Goal: Transaction & Acquisition: Purchase product/service

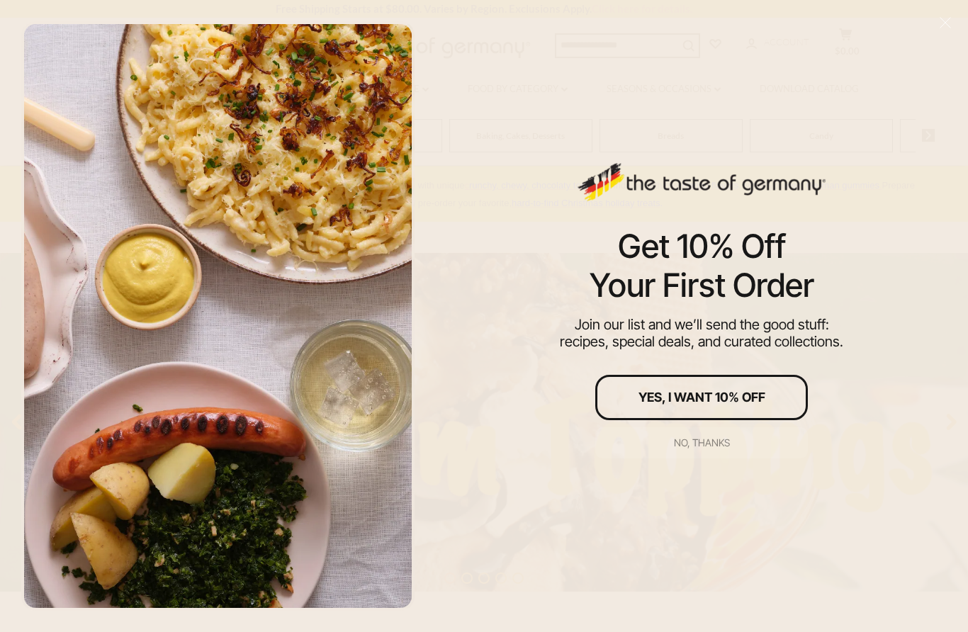
click at [712, 449] on button "No, thanks" at bounding box center [701, 442] width 213 height 31
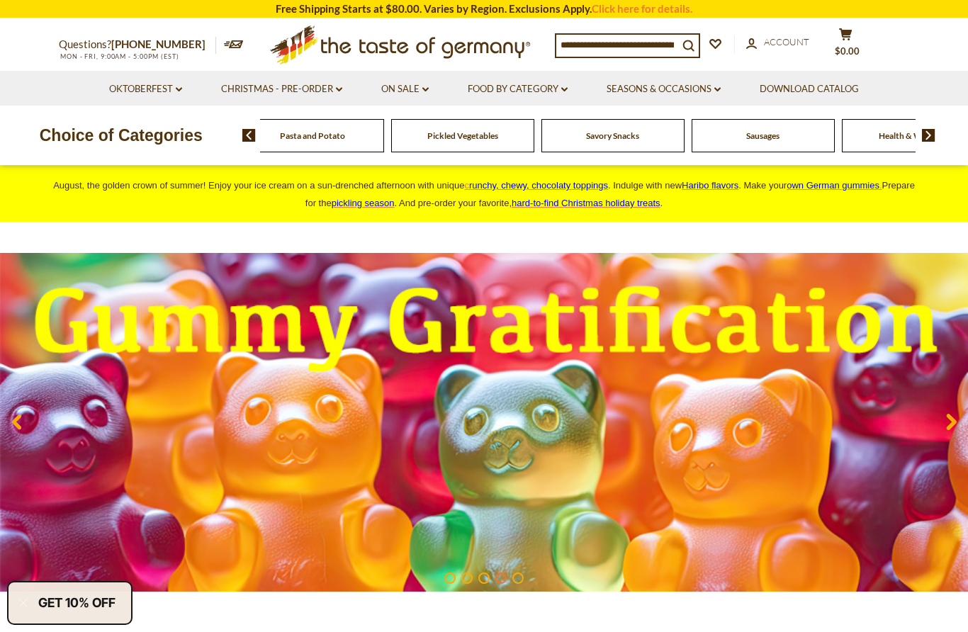
click at [931, 131] on img at bounding box center [928, 135] width 13 height 13
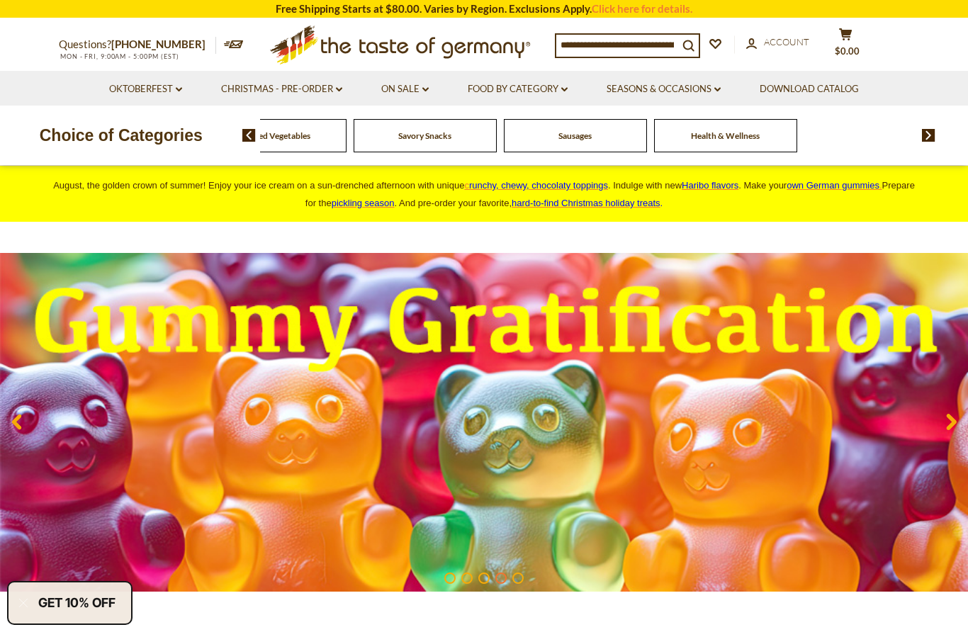
click at [933, 129] on img at bounding box center [928, 135] width 13 height 13
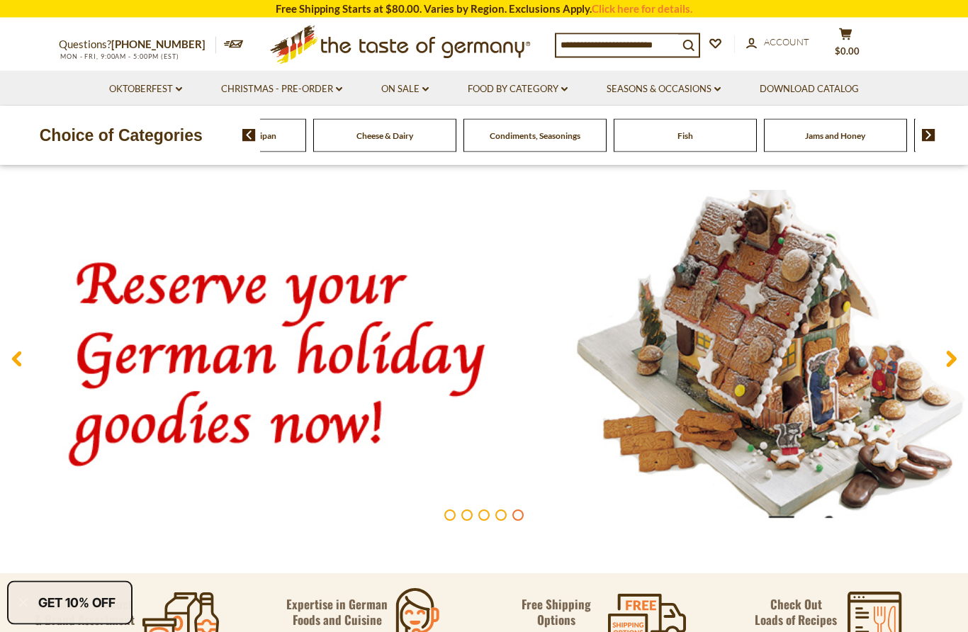
scroll to position [78, 0]
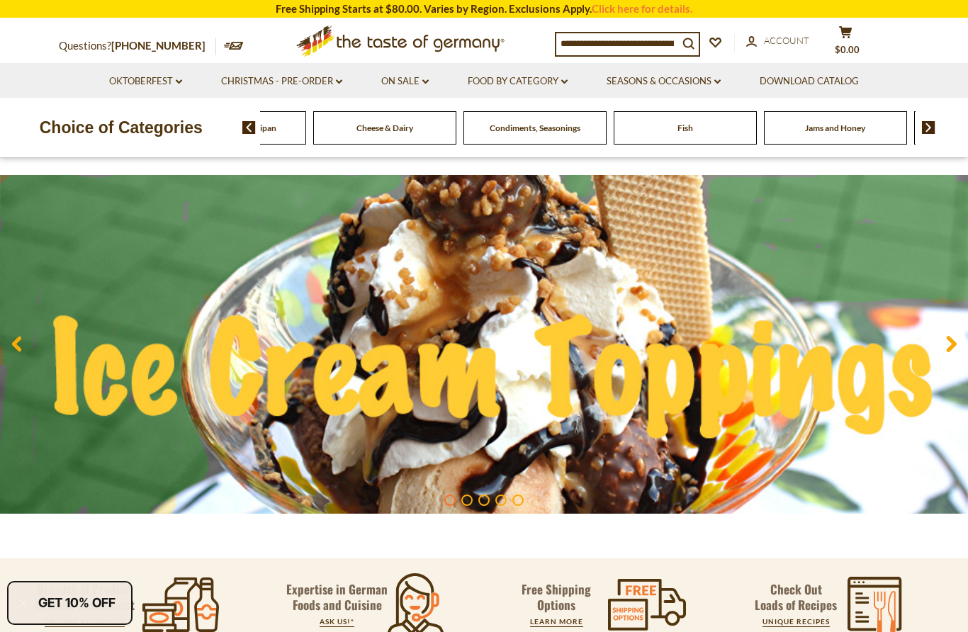
click at [244, 123] on img at bounding box center [248, 127] width 13 height 13
click at [240, 130] on span at bounding box center [244, 127] width 24 height 13
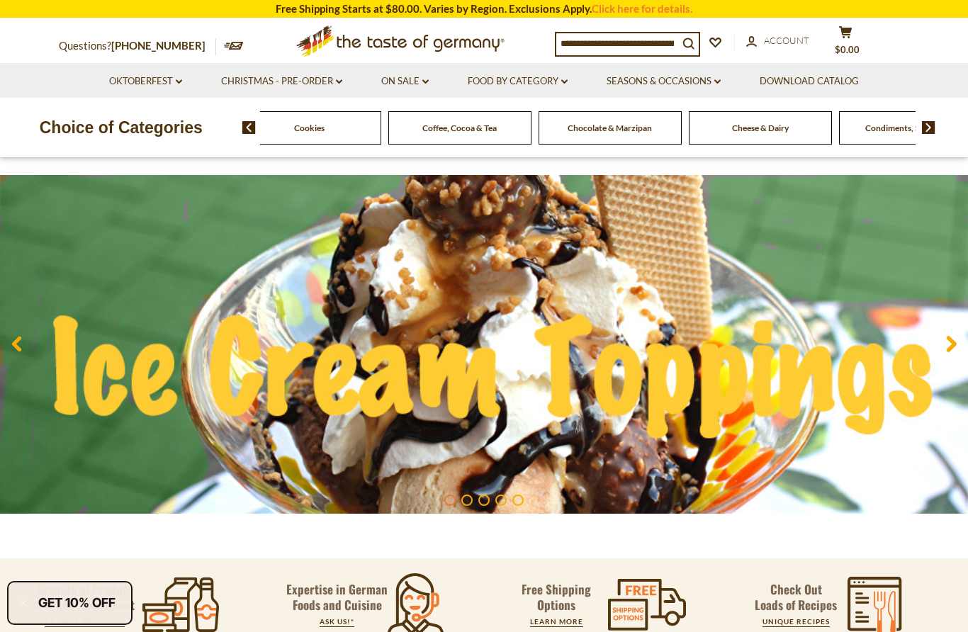
click at [244, 123] on img at bounding box center [248, 127] width 13 height 13
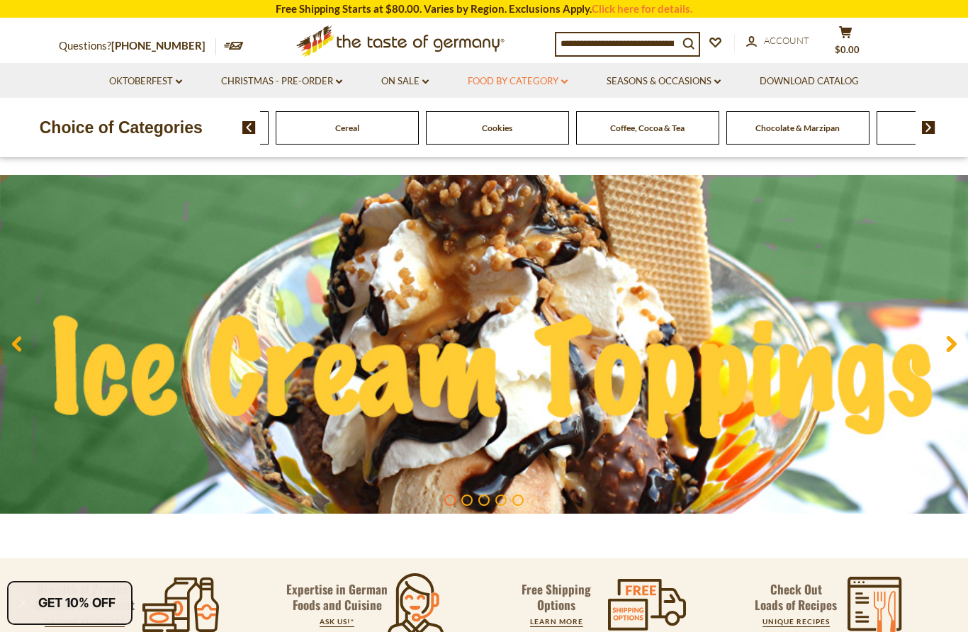
click at [545, 86] on link "Food By Category dropdown_arrow" at bounding box center [518, 82] width 100 height 16
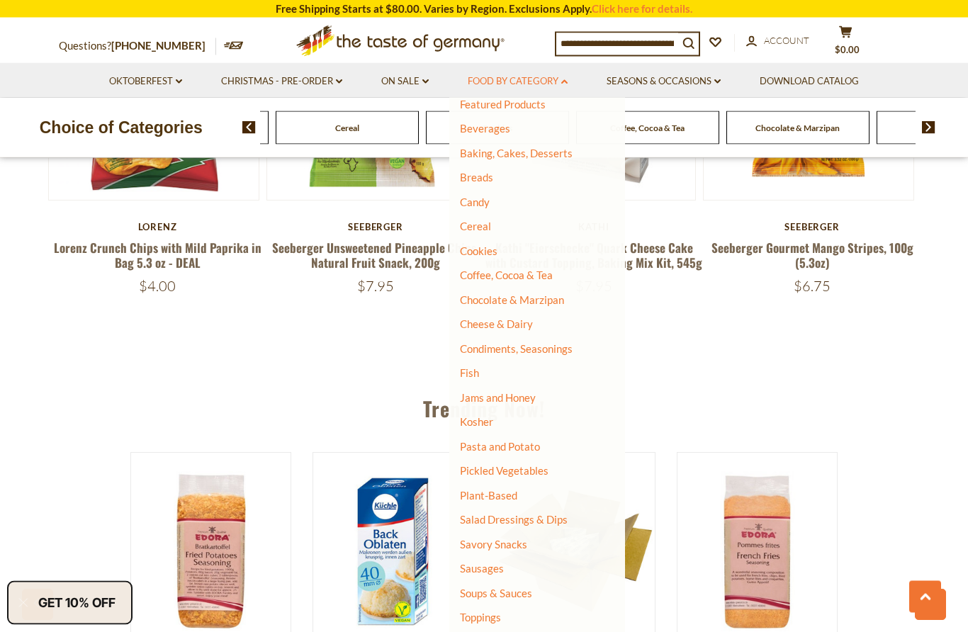
scroll to position [1266, 0]
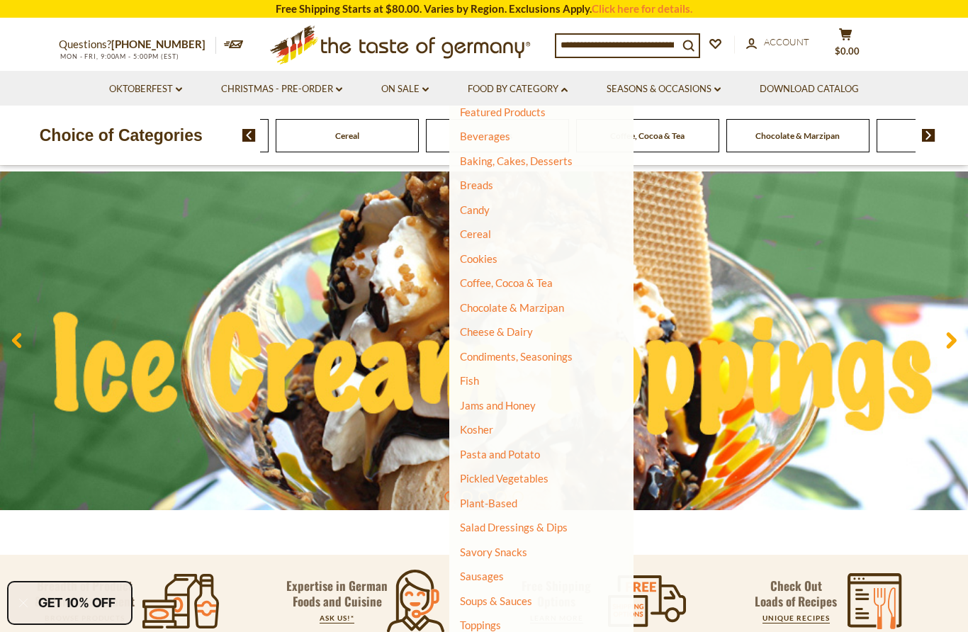
scroll to position [0, 0]
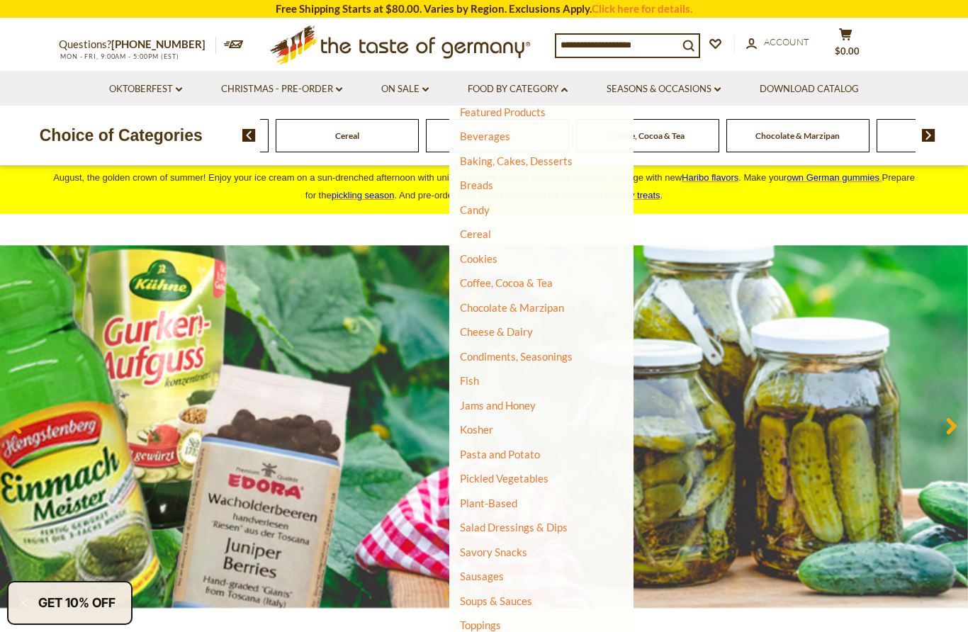
click at [653, 52] on input at bounding box center [617, 45] width 122 height 20
type input "***"
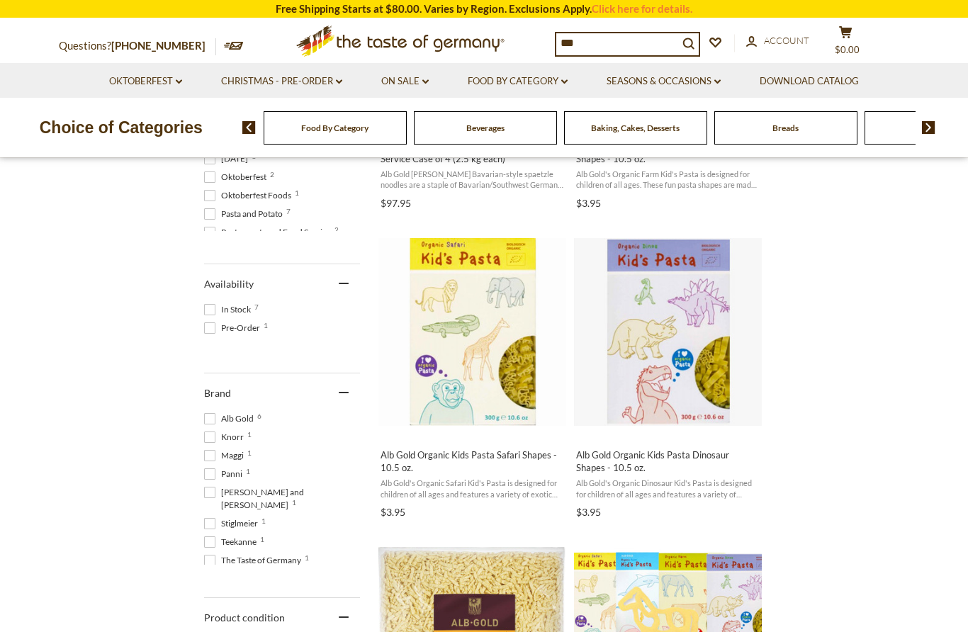
scroll to position [804, 0]
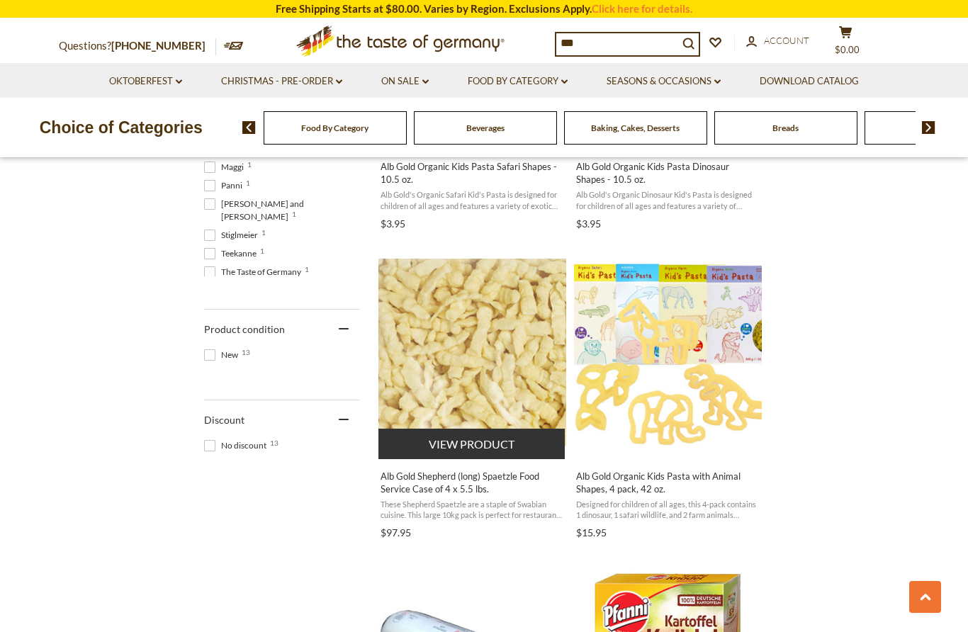
click at [432, 361] on img "Alb Gold Shepherd (long) Spaetzle Food Service Case of 4 x 5.5 lbs." at bounding box center [472, 353] width 188 height 188
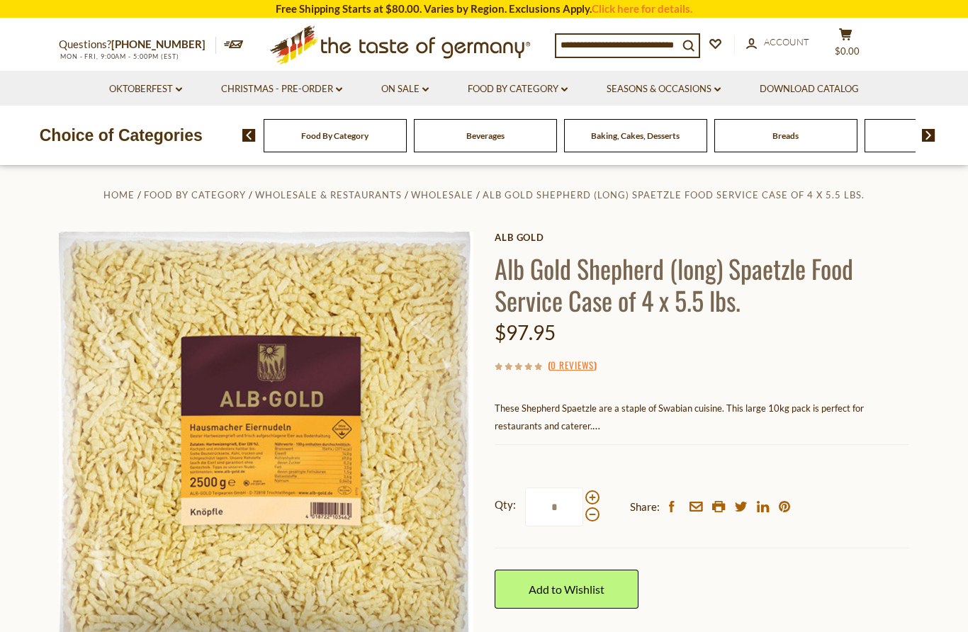
click at [546, 422] on p "These Shepherd Spaetzle are a staple of Swabian cuisine. This large 10kg pack i…" at bounding box center [702, 416] width 415 height 35
click at [753, 403] on span "These Shepherd Spaetzle are a staple of Swabian cuisine. This large 10kg pack i…" at bounding box center [679, 416] width 369 height 29
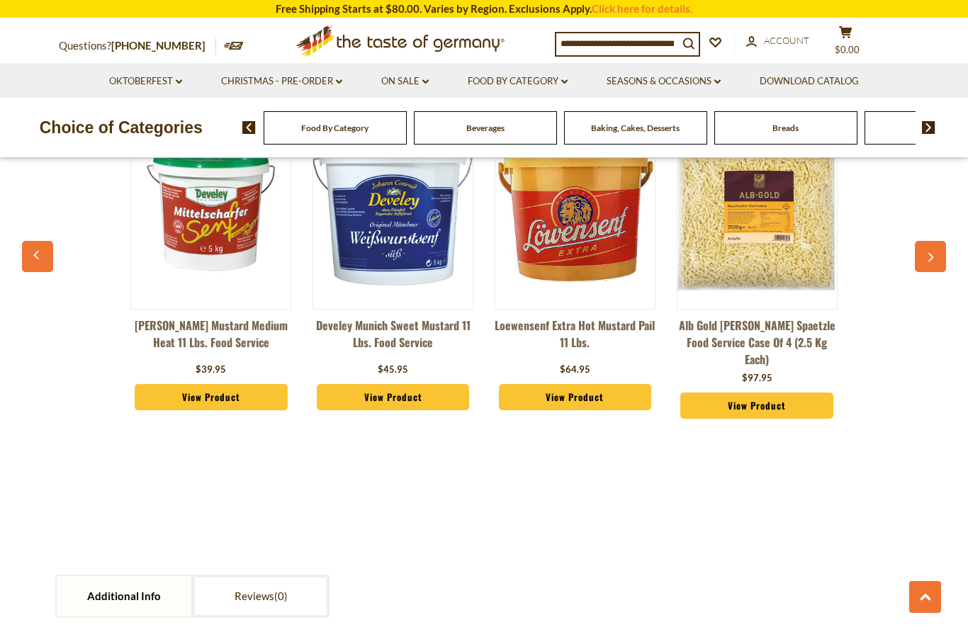
scroll to position [1160, 0]
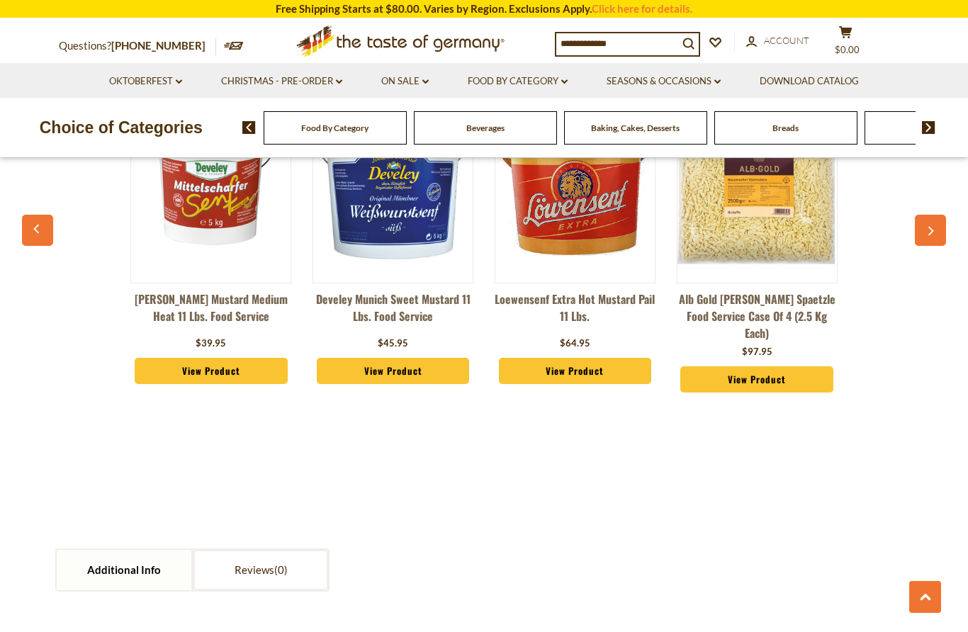
click at [767, 232] on img at bounding box center [756, 184] width 159 height 159
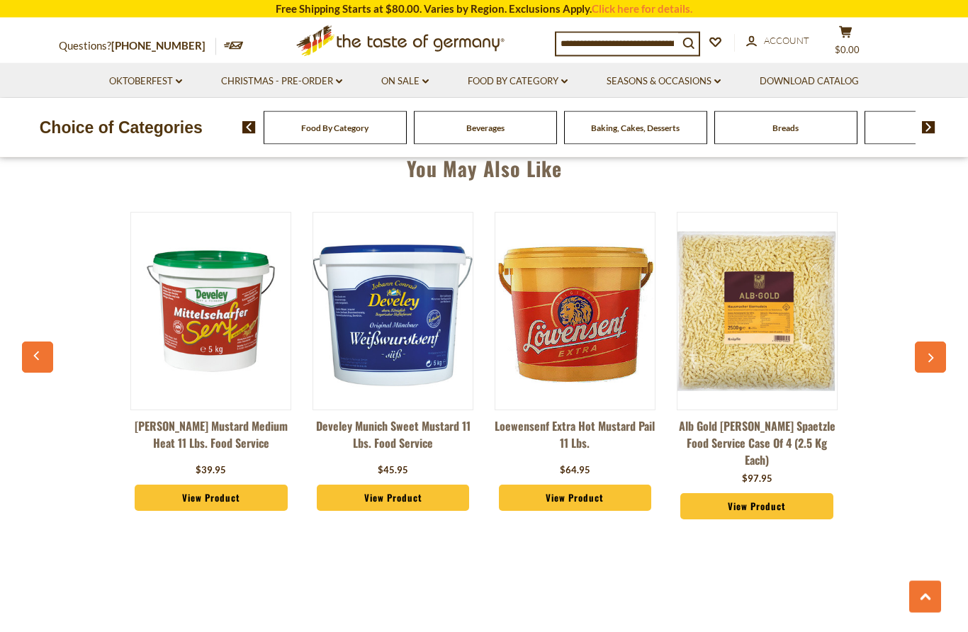
scroll to position [1033, 0]
click at [926, 357] on button "button" at bounding box center [930, 357] width 31 height 31
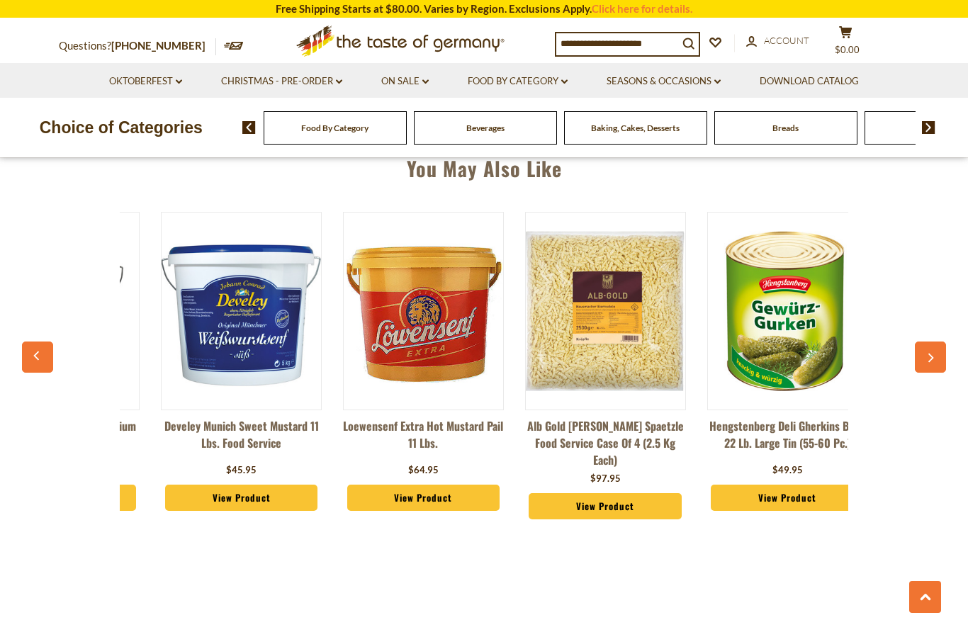
scroll to position [0, 182]
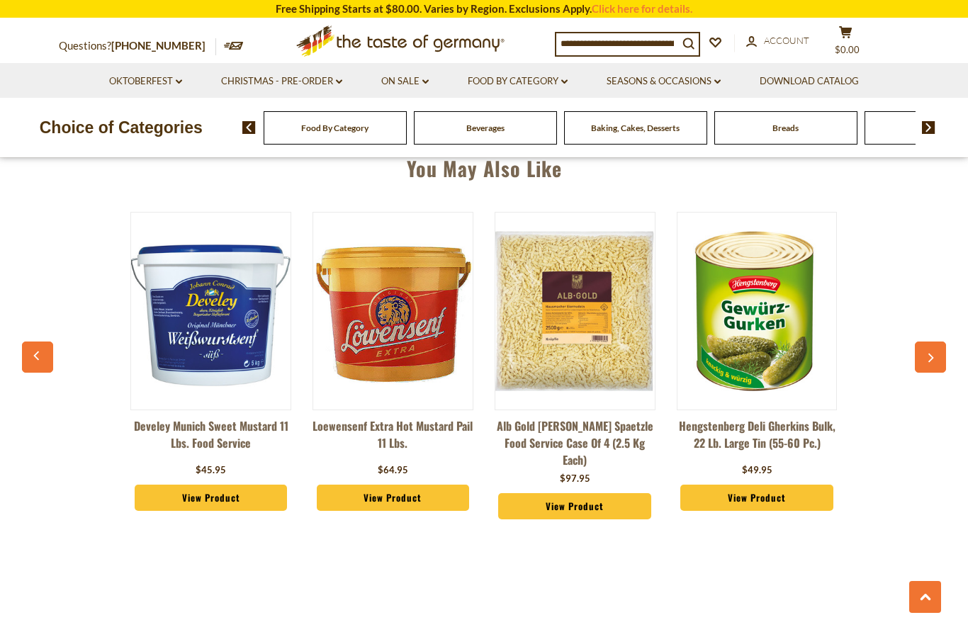
click at [400, 317] on img at bounding box center [392, 311] width 159 height 159
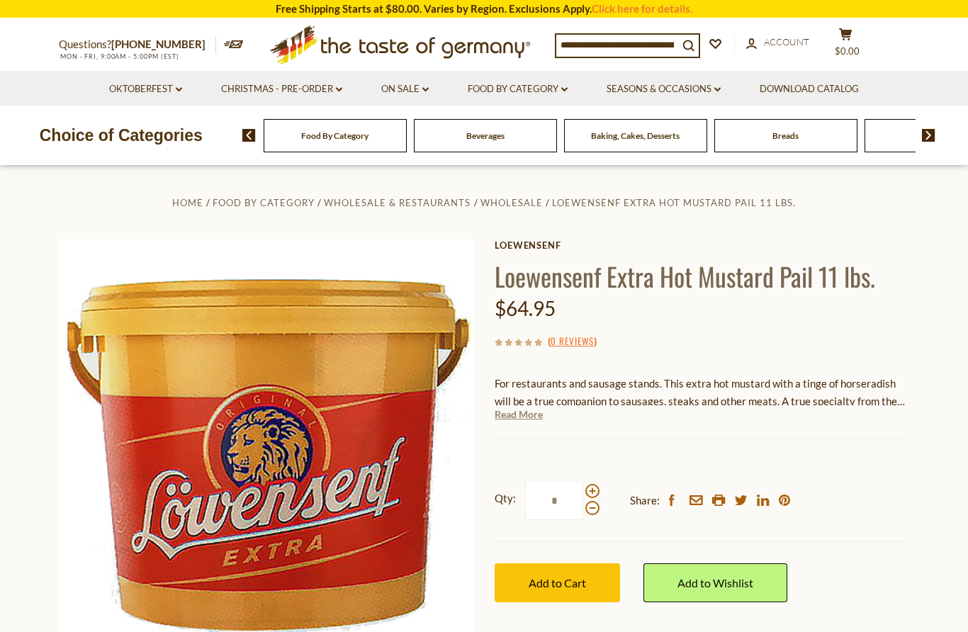
click at [512, 412] on link "Read More" at bounding box center [519, 414] width 48 height 14
